Goal: Information Seeking & Learning: Find specific fact

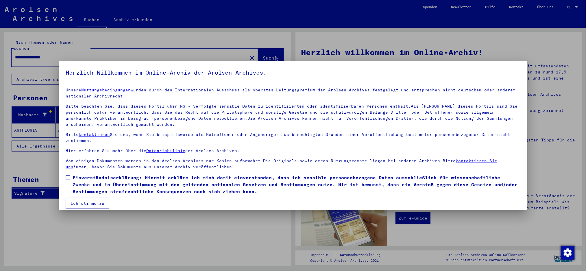
click at [67, 179] on span at bounding box center [68, 177] width 5 height 5
click at [84, 199] on button "Ich stimme zu" at bounding box center [88, 203] width 44 height 11
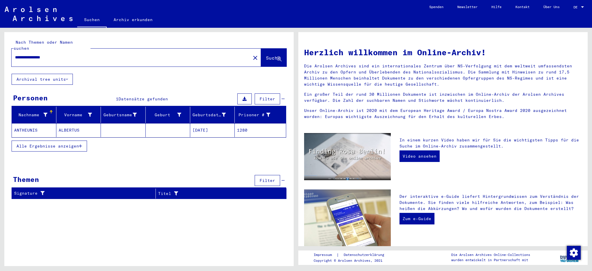
click at [64, 123] on mat-cell "ALBERTUS" at bounding box center [78, 130] width 45 height 14
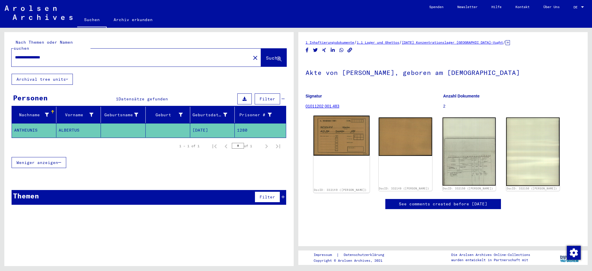
click at [329, 131] on img at bounding box center [341, 136] width 56 height 40
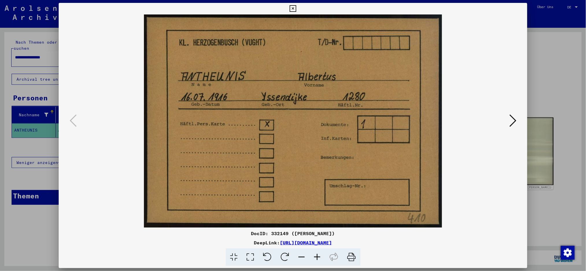
click at [516, 121] on icon at bounding box center [512, 121] width 7 height 14
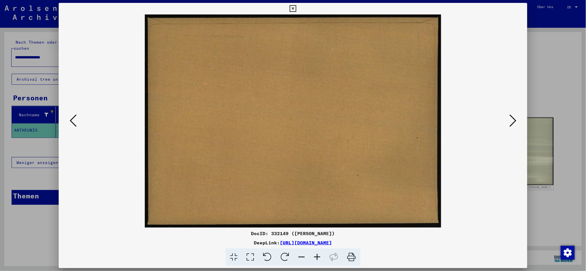
click at [516, 121] on icon at bounding box center [512, 121] width 7 height 14
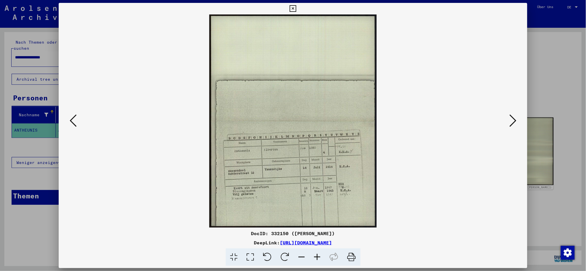
click at [320, 256] on icon at bounding box center [318, 257] width 16 height 18
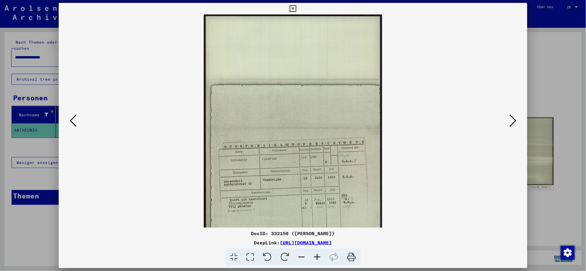
click at [318, 256] on icon at bounding box center [318, 257] width 16 height 18
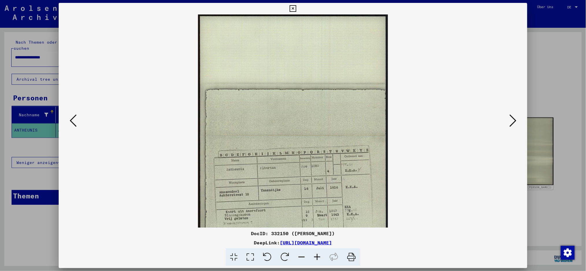
click at [318, 256] on icon at bounding box center [318, 257] width 16 height 18
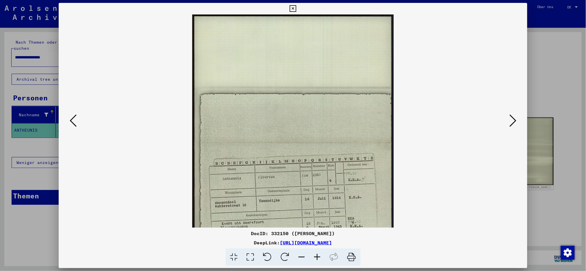
click at [317, 256] on icon at bounding box center [318, 257] width 16 height 18
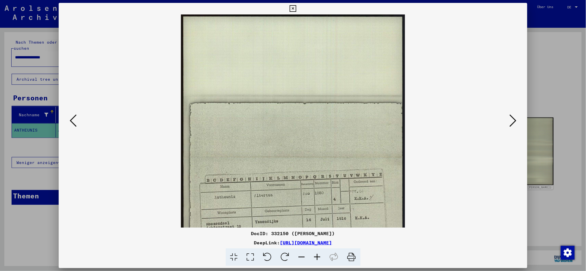
click at [317, 256] on icon at bounding box center [318, 257] width 16 height 18
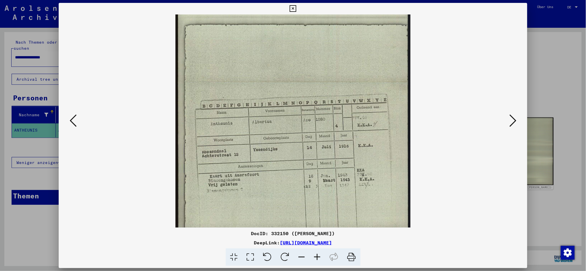
scroll to position [86, 0]
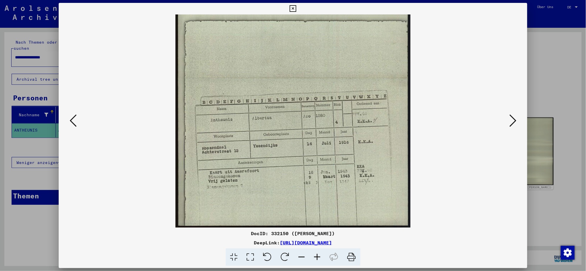
drag, startPoint x: 300, startPoint y: 169, endPoint x: 306, endPoint y: 34, distance: 135.4
click at [306, 34] on img at bounding box center [292, 78] width 235 height 300
click at [316, 257] on icon at bounding box center [318, 257] width 16 height 18
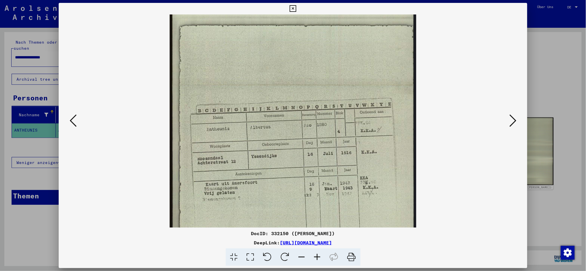
click at [316, 257] on icon at bounding box center [318, 257] width 16 height 18
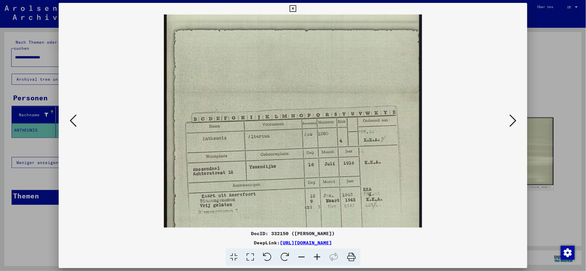
click at [319, 252] on icon at bounding box center [318, 257] width 16 height 18
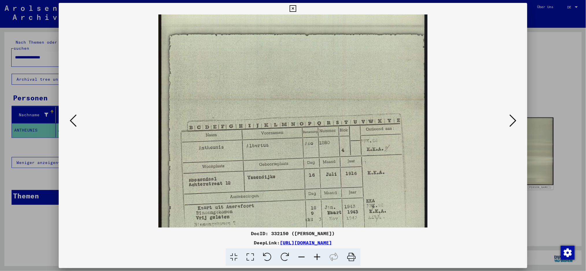
scroll to position [130, 0]
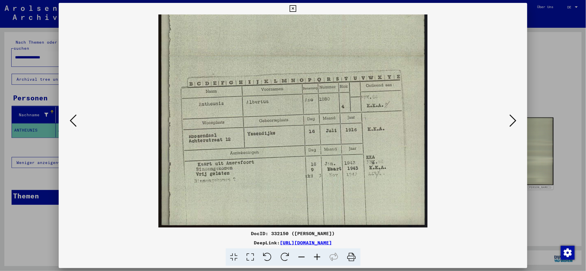
drag, startPoint x: 315, startPoint y: 129, endPoint x: 310, endPoint y: 59, distance: 70.4
click at [312, 59] on img at bounding box center [292, 55] width 269 height 343
drag, startPoint x: 376, startPoint y: 70, endPoint x: 380, endPoint y: 39, distance: 31.6
click at [380, 39] on img at bounding box center [292, 55] width 269 height 343
click at [516, 121] on icon at bounding box center [512, 121] width 7 height 14
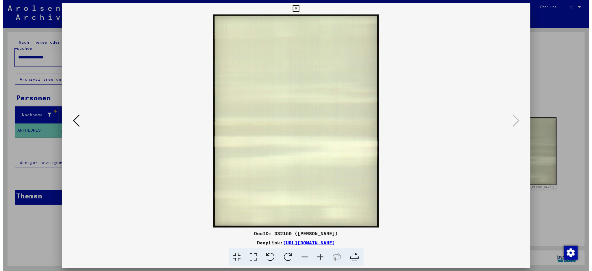
scroll to position [0, 0]
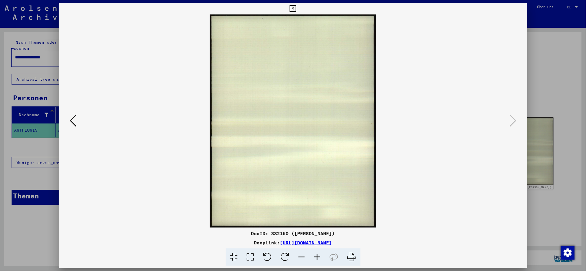
click at [292, 8] on icon at bounding box center [293, 8] width 7 height 7
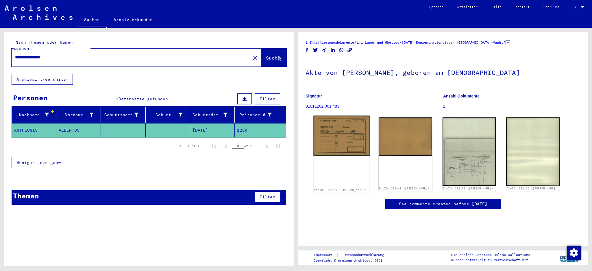
click at [344, 137] on img at bounding box center [341, 136] width 56 height 40
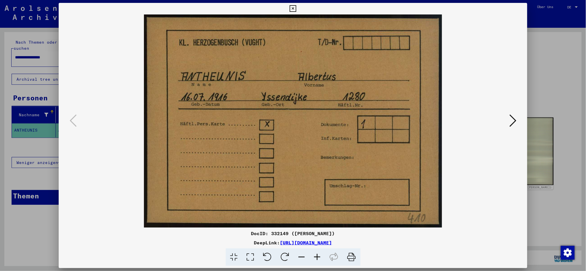
click at [515, 121] on icon at bounding box center [512, 121] width 7 height 14
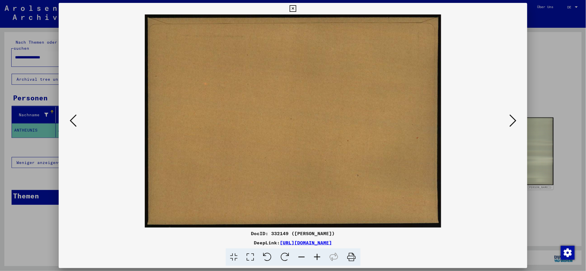
click at [515, 121] on icon at bounding box center [512, 121] width 7 height 14
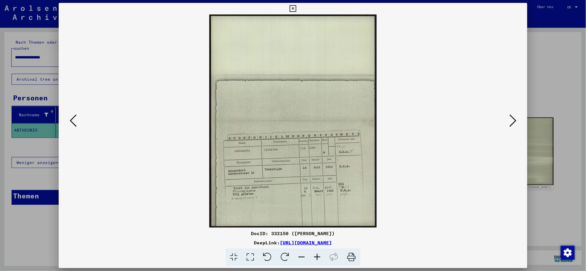
click at [514, 117] on icon at bounding box center [512, 121] width 7 height 14
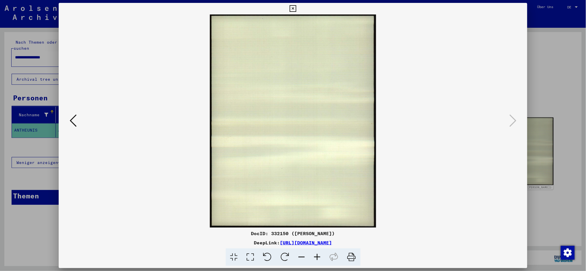
click at [294, 8] on icon at bounding box center [293, 8] width 7 height 7
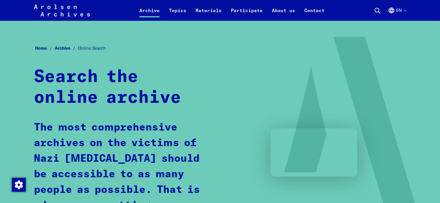
scroll to position [347, 0]
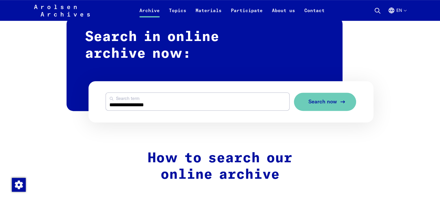
click at [336, 99] on span "Search now" at bounding box center [322, 102] width 29 height 6
